Goal: Check status: Verify the current state of an ongoing process or item

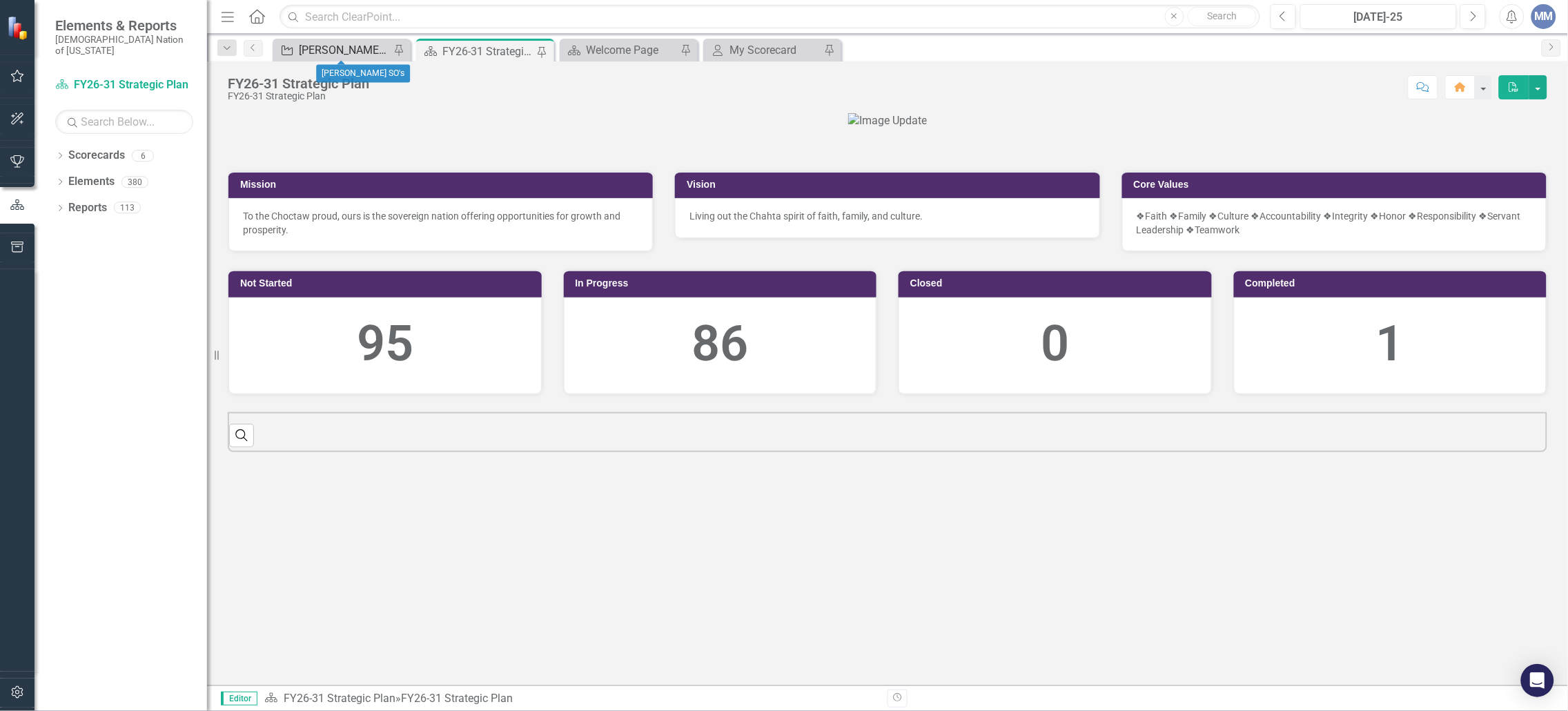
click at [292, 51] on icon at bounding box center [287, 51] width 11 height 10
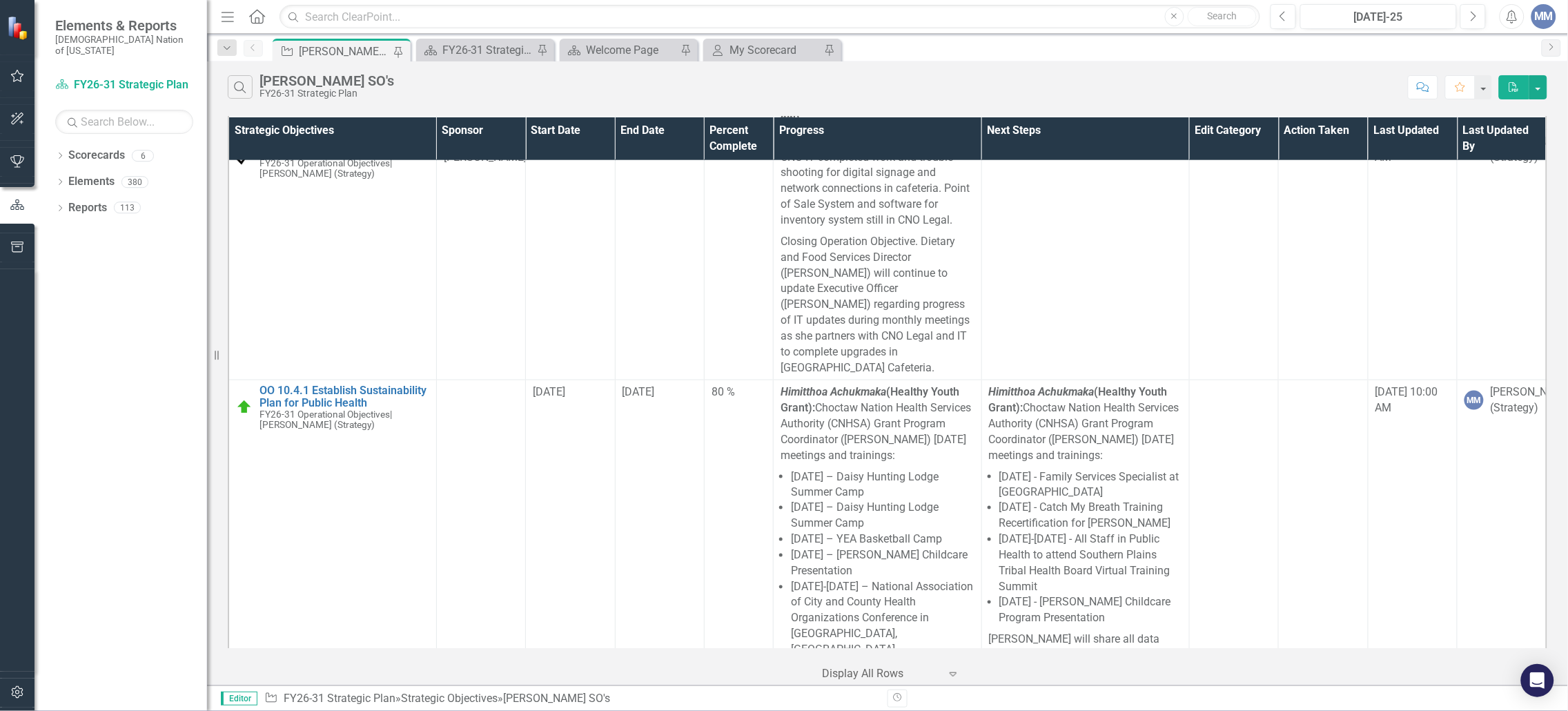
scroll to position [6024, 0]
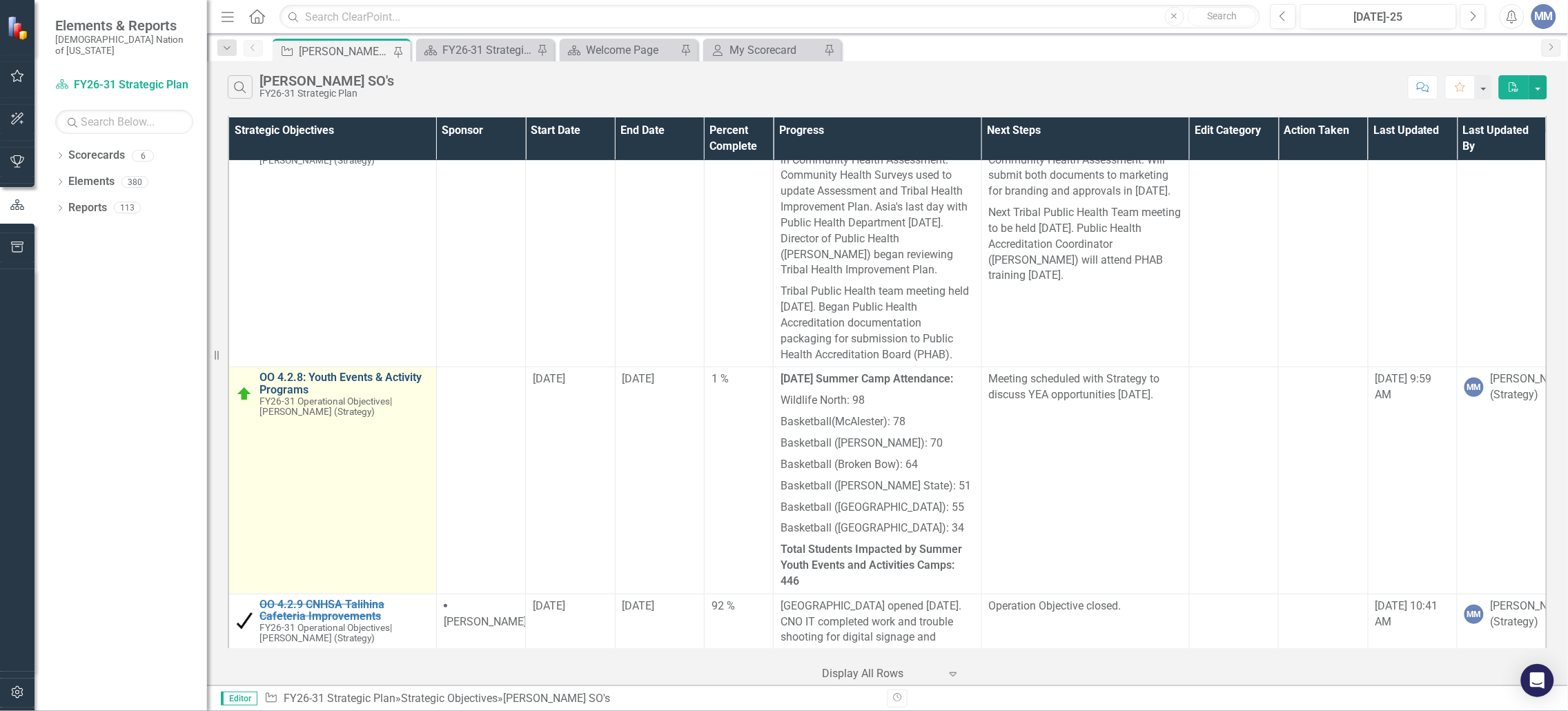
click at [346, 372] on link "OO 4.2.8: Youth Events & Activity Programs" at bounding box center [344, 384] width 170 height 24
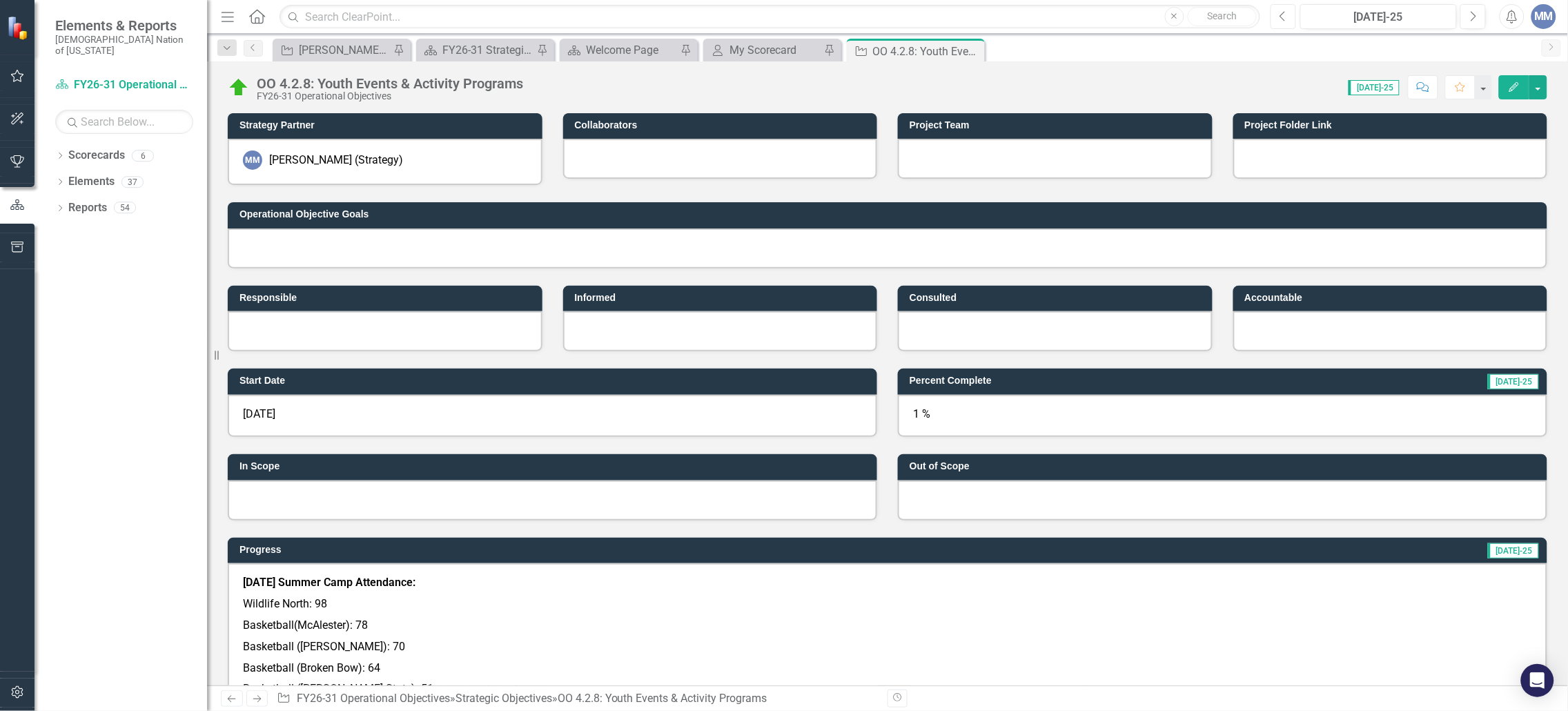
click at [1278, 13] on button "Previous" at bounding box center [1284, 16] width 26 height 25
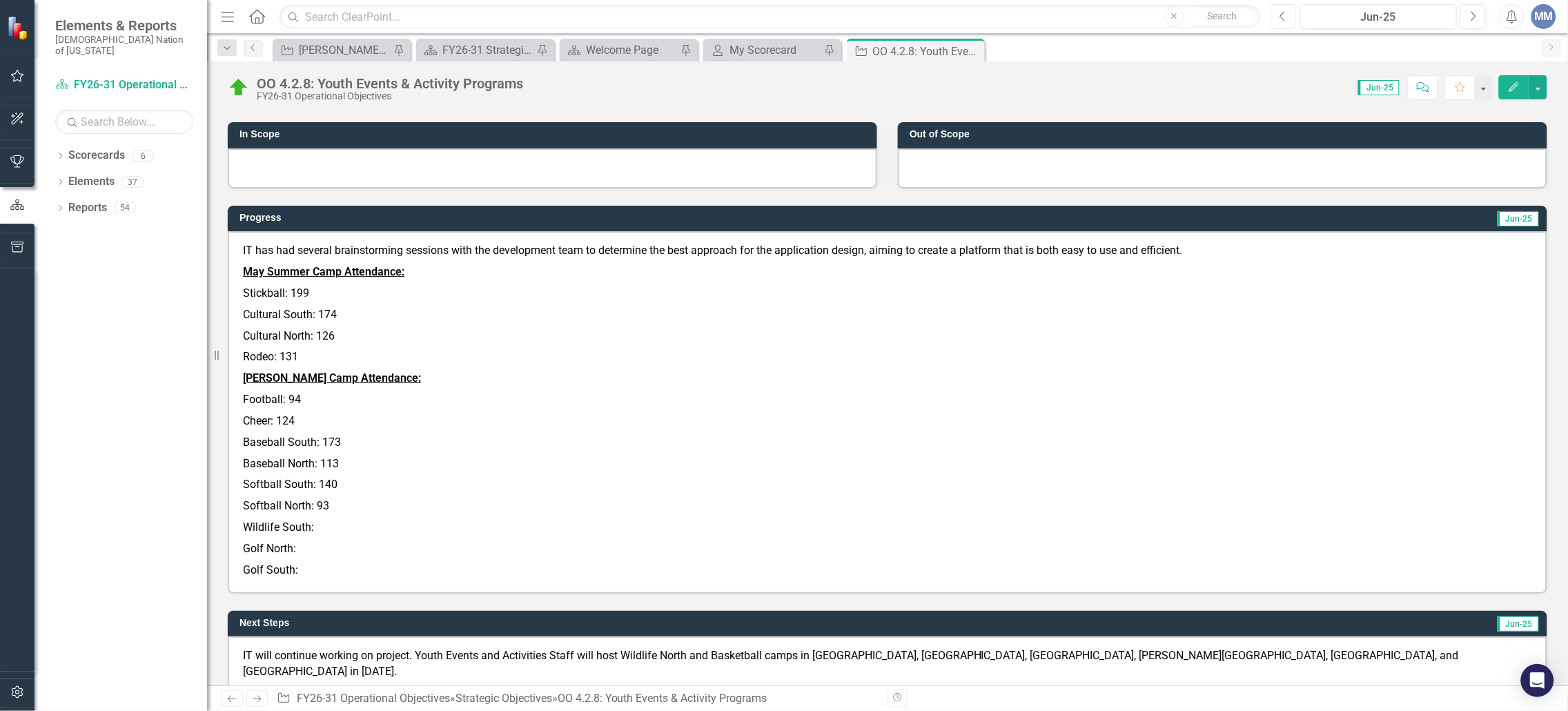
scroll to position [334, 0]
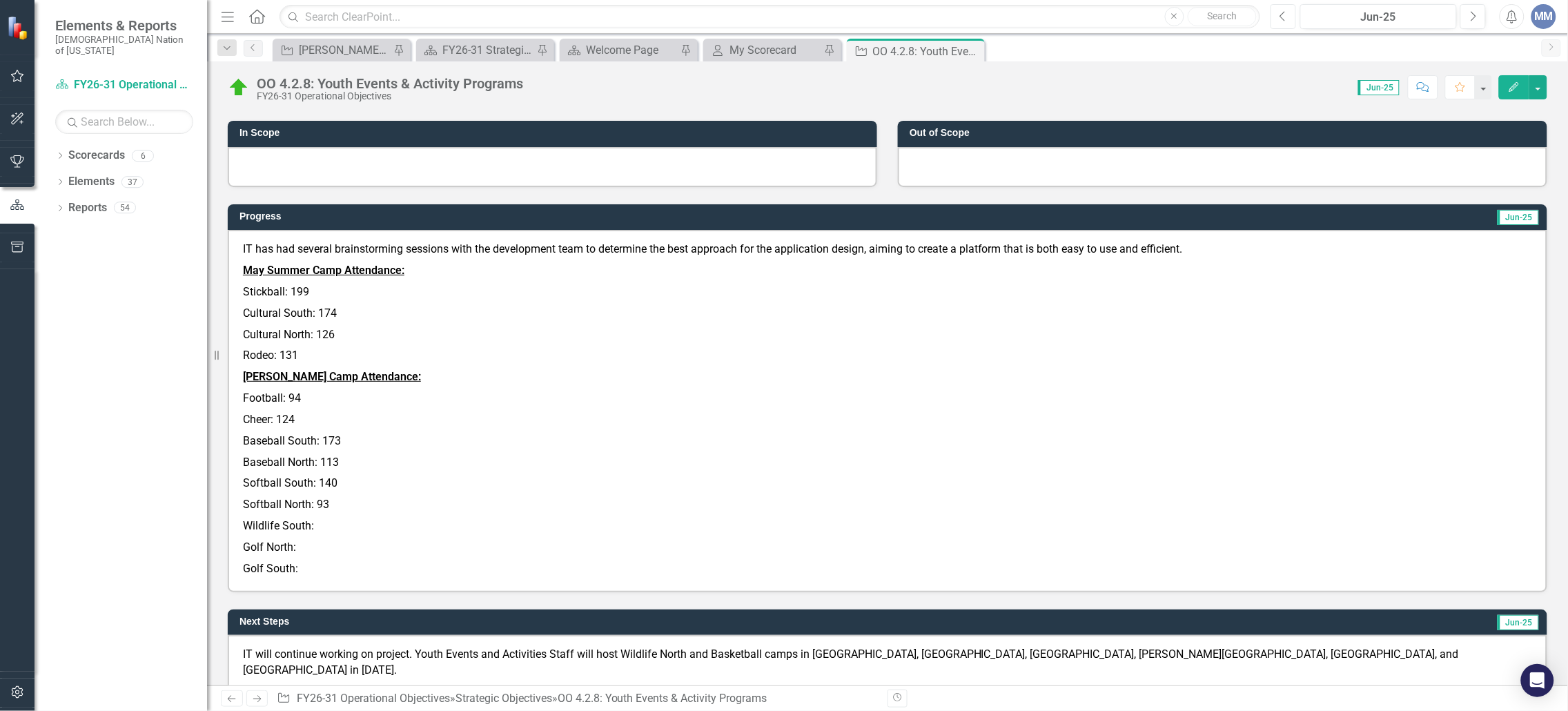
click at [1278, 12] on button "Previous" at bounding box center [1284, 16] width 26 height 25
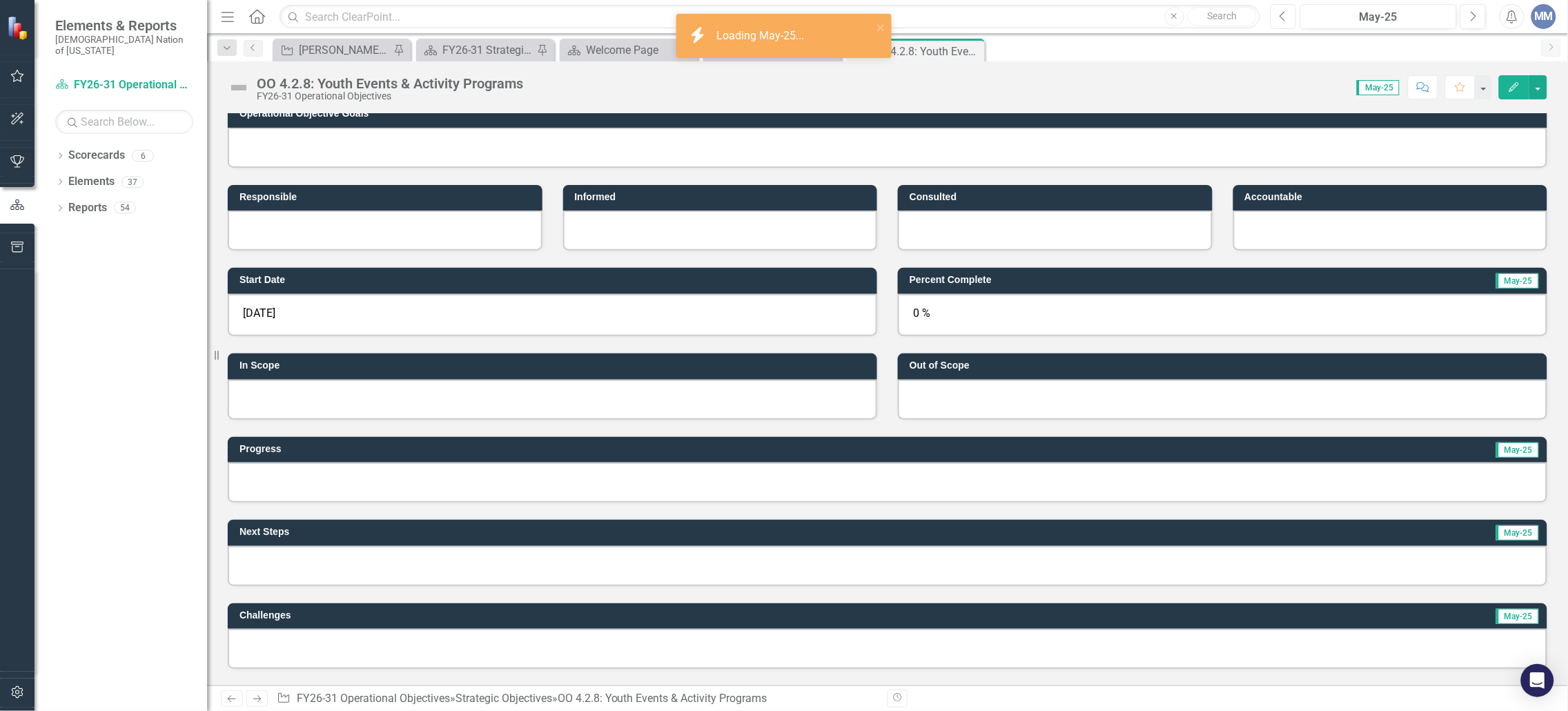
scroll to position [108, 0]
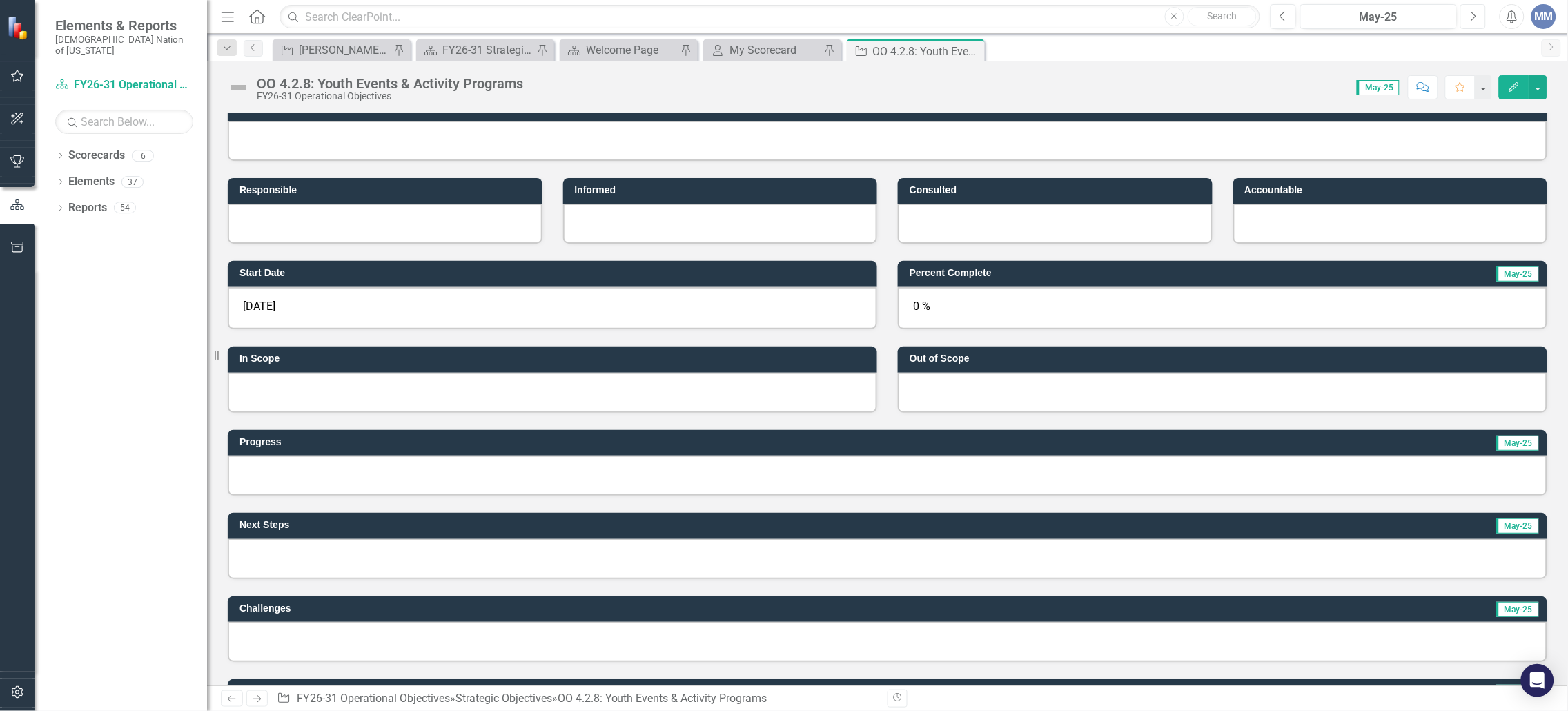
click at [1471, 15] on icon "Next" at bounding box center [1473, 16] width 7 height 12
